Goal: Transaction & Acquisition: Purchase product/service

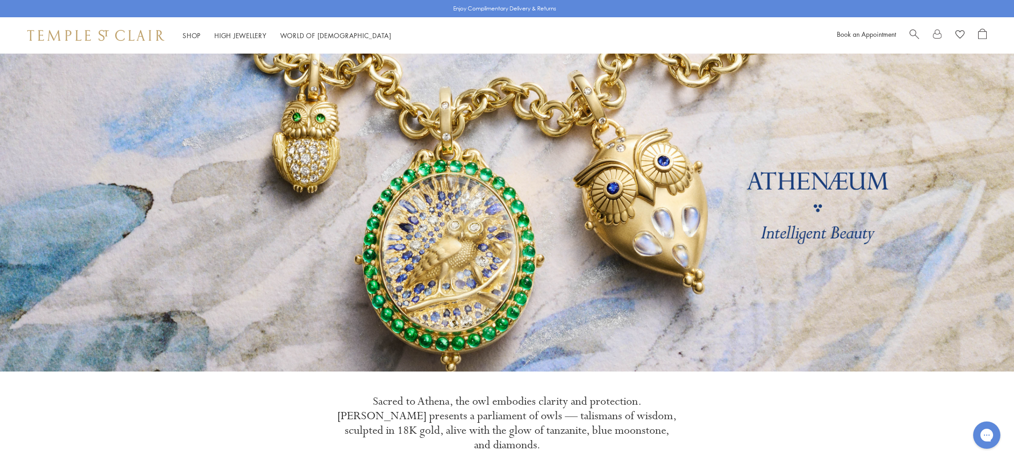
click at [204, 30] on ul "Shop Shop Categories Amulets Pendants & Charms Lockets Chains & Leather Cords E…" at bounding box center [287, 35] width 209 height 11
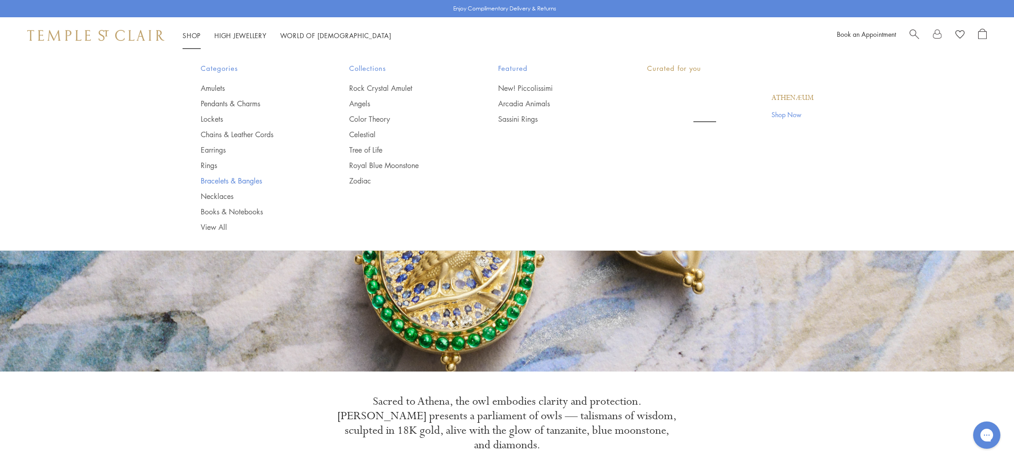
click at [215, 177] on link "Bracelets & Bangles" at bounding box center [257, 181] width 113 height 10
click at [209, 183] on link "Bracelets & Bangles" at bounding box center [257, 181] width 113 height 10
click at [192, 36] on link "Shop Shop" at bounding box center [192, 35] width 18 height 9
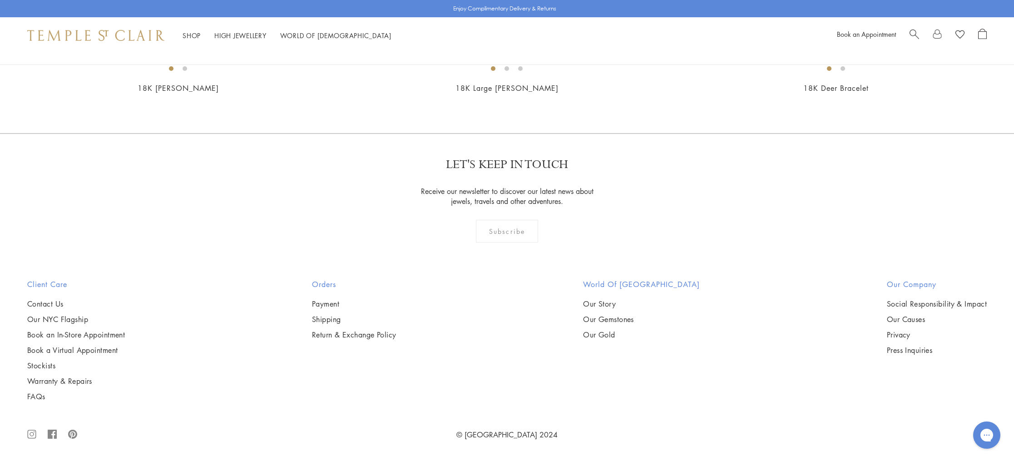
scroll to position [3907, 0]
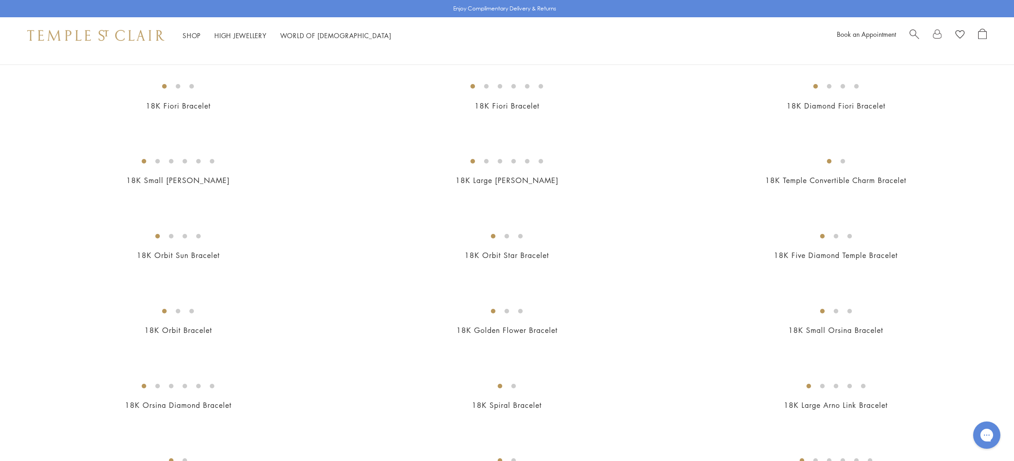
scroll to position [0, 0]
